Goal: Information Seeking & Learning: Learn about a topic

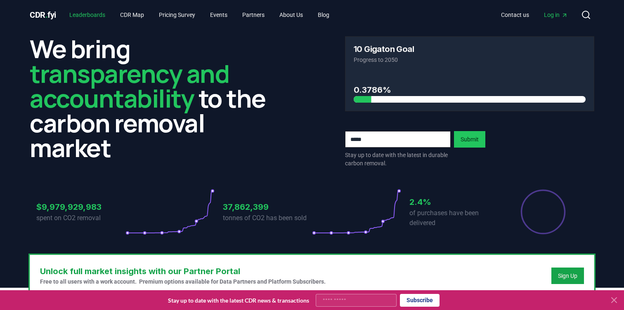
click at [98, 14] on link "Leaderboards" at bounding box center [87, 14] width 49 height 15
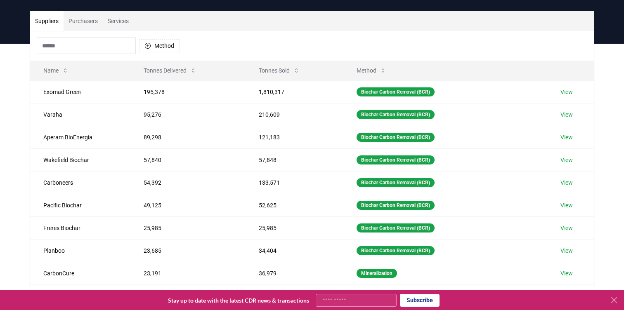
scroll to position [54, 0]
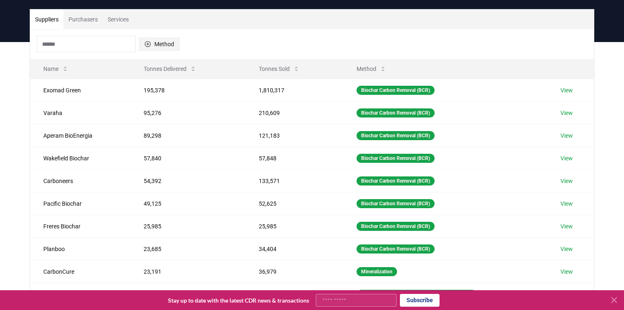
click at [156, 40] on button "Method" at bounding box center [159, 44] width 40 height 13
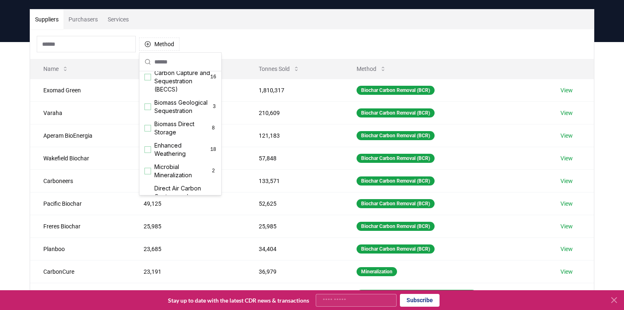
scroll to position [106, 0]
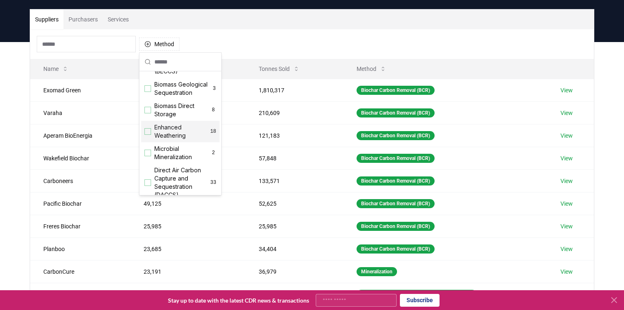
click at [173, 130] on span "Enhanced Weathering" at bounding box center [182, 131] width 56 height 17
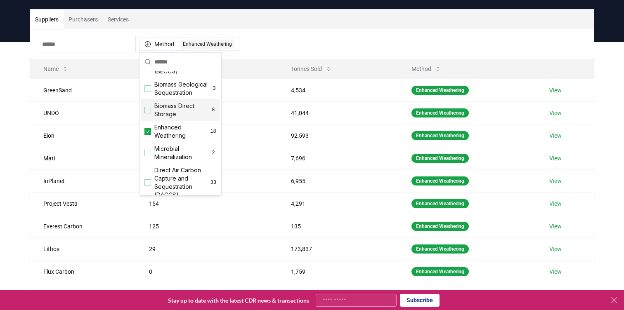
click at [346, 46] on div "Method 1 Enhanced Weathering" at bounding box center [312, 44] width 564 height 30
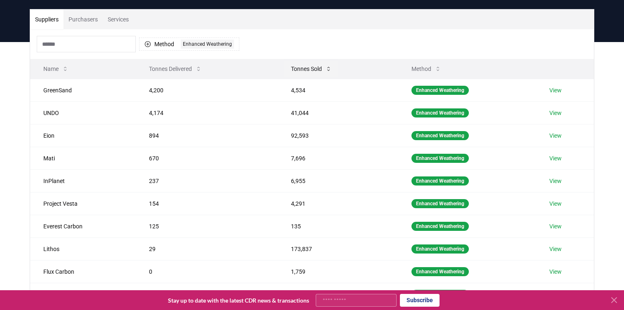
click at [302, 68] on button "Tonnes Sold" at bounding box center [311, 69] width 54 height 17
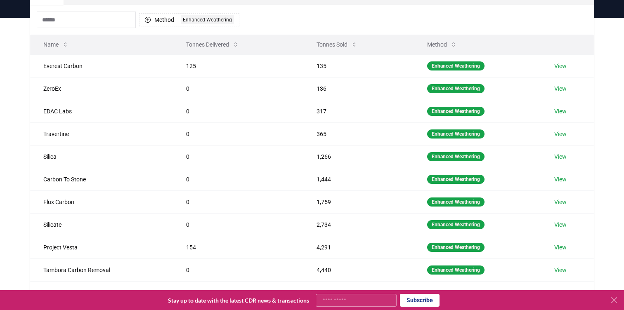
scroll to position [86, 0]
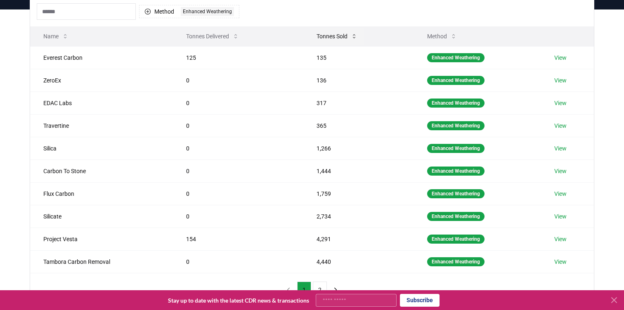
click at [346, 33] on button "Tonnes Sold" at bounding box center [337, 36] width 54 height 17
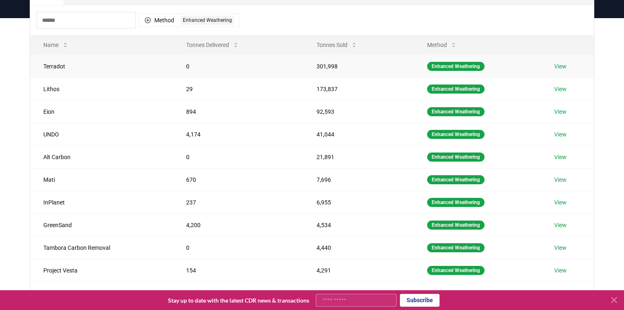
scroll to position [78, 0]
click at [227, 44] on button "Tonnes Delivered" at bounding box center [213, 45] width 66 height 17
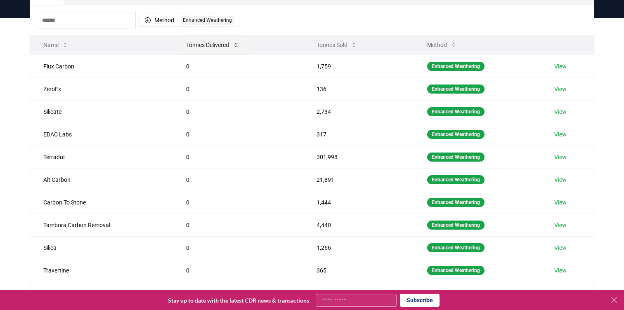
click at [227, 44] on button "Tonnes Delivered" at bounding box center [213, 45] width 66 height 17
